Goal: Find specific page/section: Find specific page/section

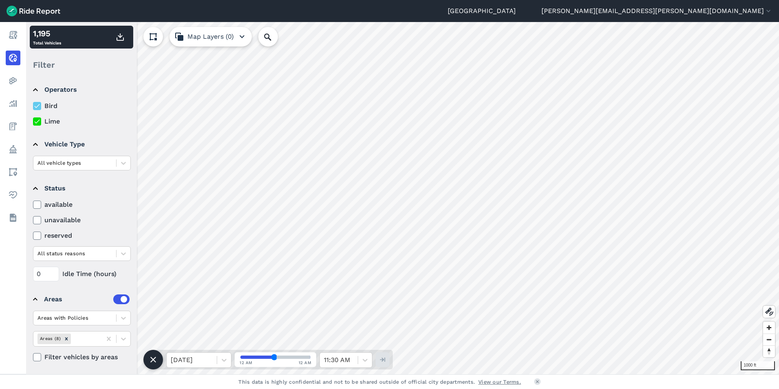
scroll to position [4, 0]
click at [38, 118] on icon at bounding box center [36, 120] width 7 height 8
click at [33, 118] on input "Lime" at bounding box center [33, 117] width 0 height 5
click at [38, 117] on icon at bounding box center [36, 120] width 7 height 8
click at [33, 117] on input "Lime" at bounding box center [33, 117] width 0 height 5
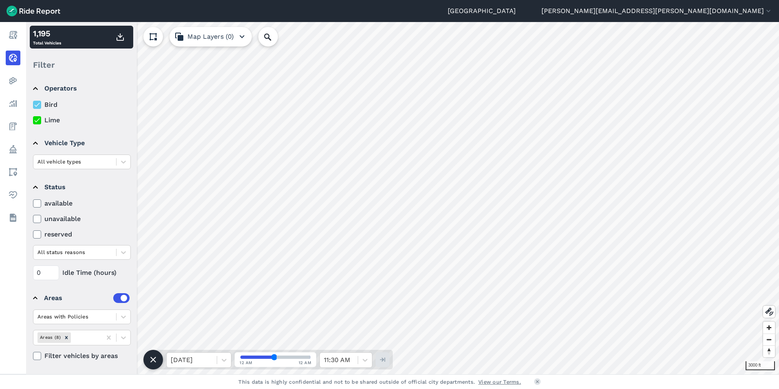
click at [38, 108] on icon at bounding box center [36, 105] width 7 height 8
click at [33, 105] on input "Bird" at bounding box center [33, 102] width 0 height 5
click at [35, 105] on icon at bounding box center [36, 105] width 7 height 8
click at [33, 105] on input "Bird" at bounding box center [33, 102] width 0 height 5
click at [38, 121] on icon at bounding box center [36, 120] width 7 height 8
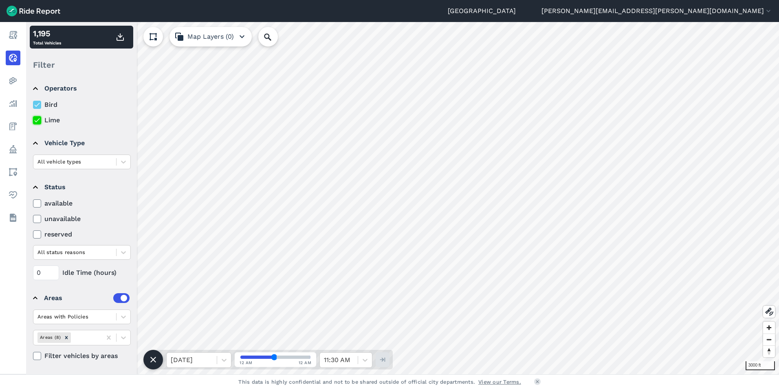
click at [33, 121] on input "Lime" at bounding box center [33, 117] width 0 height 5
click at [39, 122] on icon at bounding box center [36, 120] width 7 height 8
click at [33, 121] on input "Lime" at bounding box center [33, 117] width 0 height 5
click at [242, 40] on icon "button" at bounding box center [242, 37] width 10 height 10
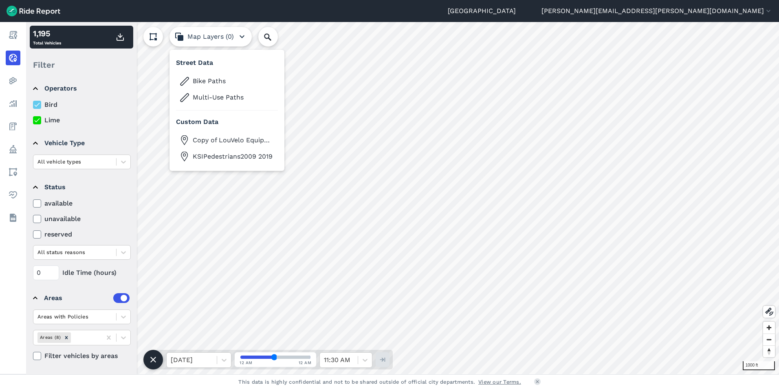
click at [242, 39] on icon "button" at bounding box center [242, 37] width 10 height 10
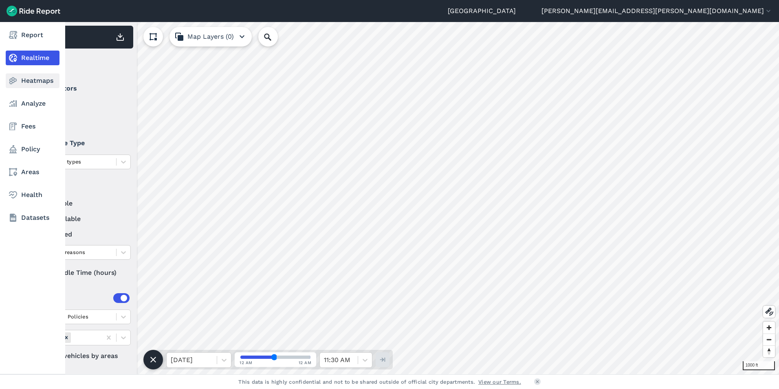
click at [18, 80] on link "Heatmaps" at bounding box center [33, 80] width 54 height 15
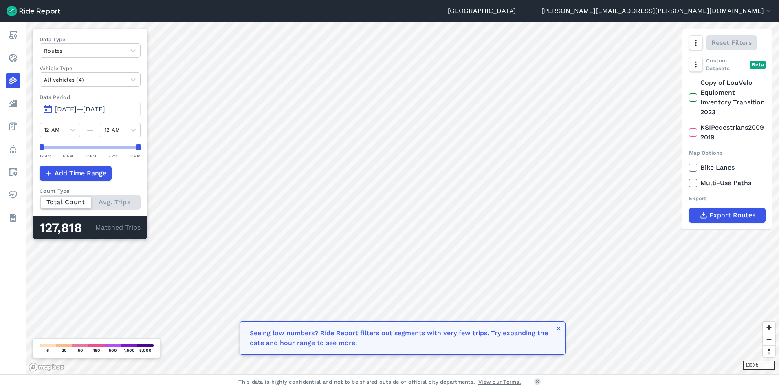
click at [694, 99] on icon at bounding box center [693, 97] width 7 height 8
click at [689, 83] on input "Copy of LouVelo Equipment Inventory Transition 2023" at bounding box center [689, 80] width 0 height 5
